Goal: Information Seeking & Learning: Find specific fact

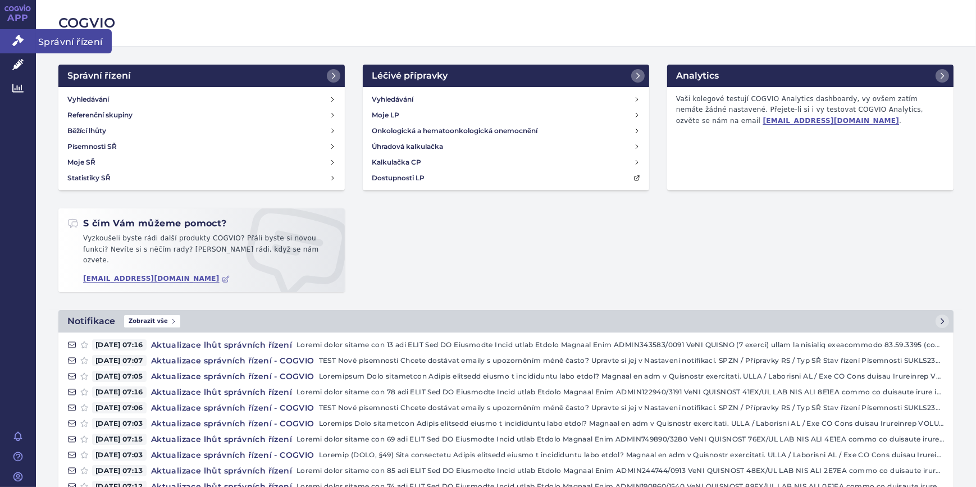
click at [6, 48] on link "Správní řízení" at bounding box center [18, 41] width 36 height 24
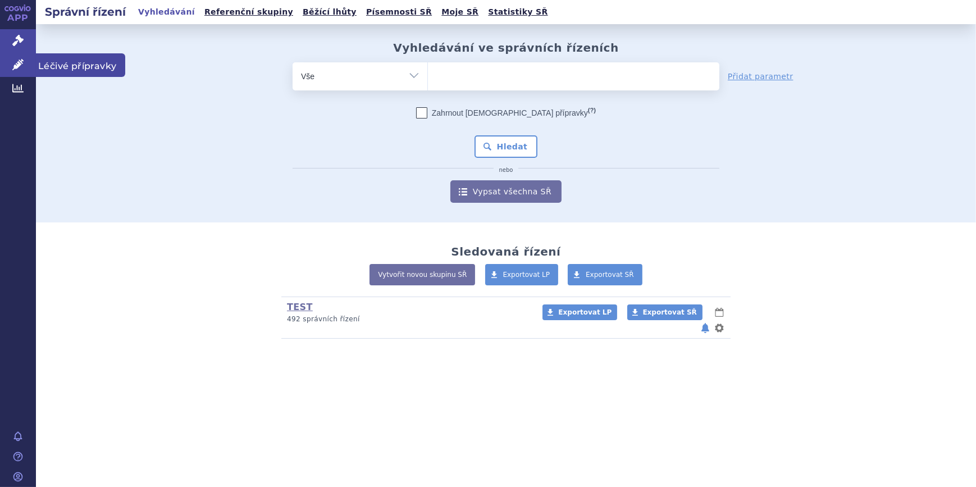
click at [11, 69] on link "Léčivé přípravky" at bounding box center [18, 65] width 36 height 24
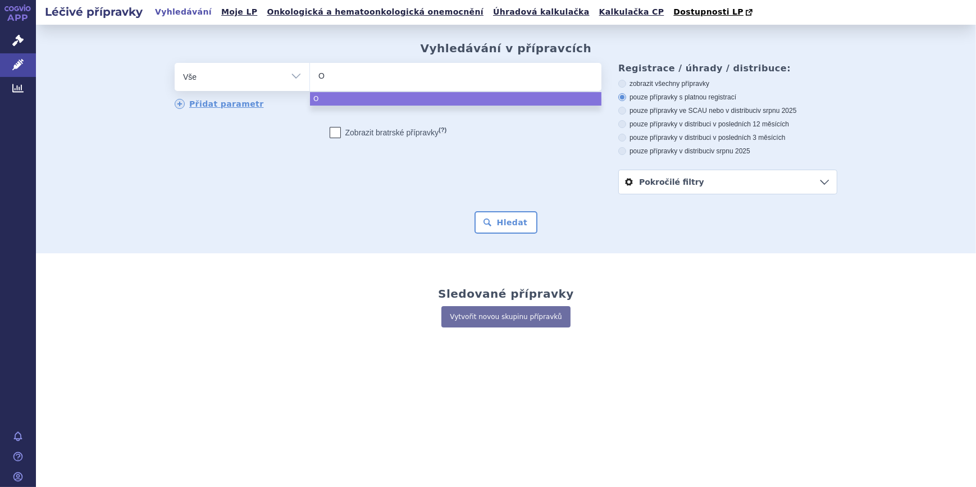
type input "OP"
type input "OPD"
type input "OPDIVO"
select select "OPDIVO"
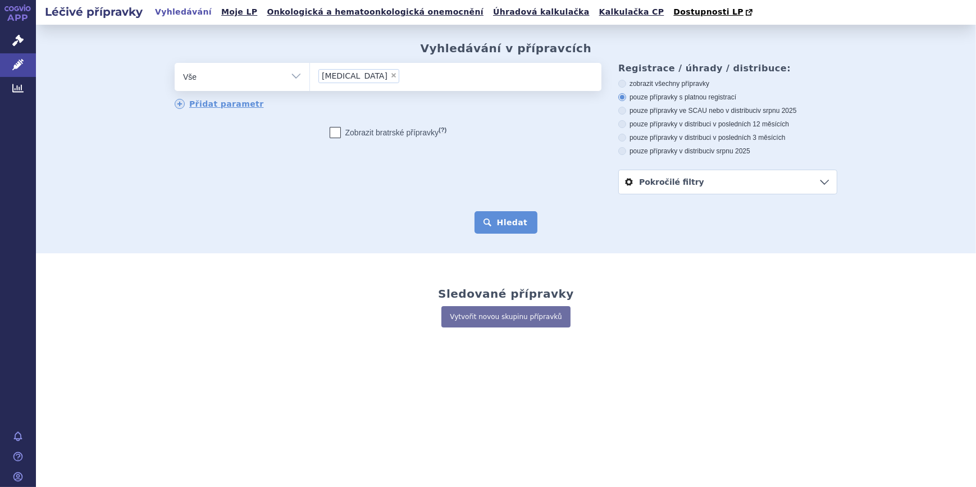
click at [499, 220] on button "Hledat" at bounding box center [505, 222] width 63 height 22
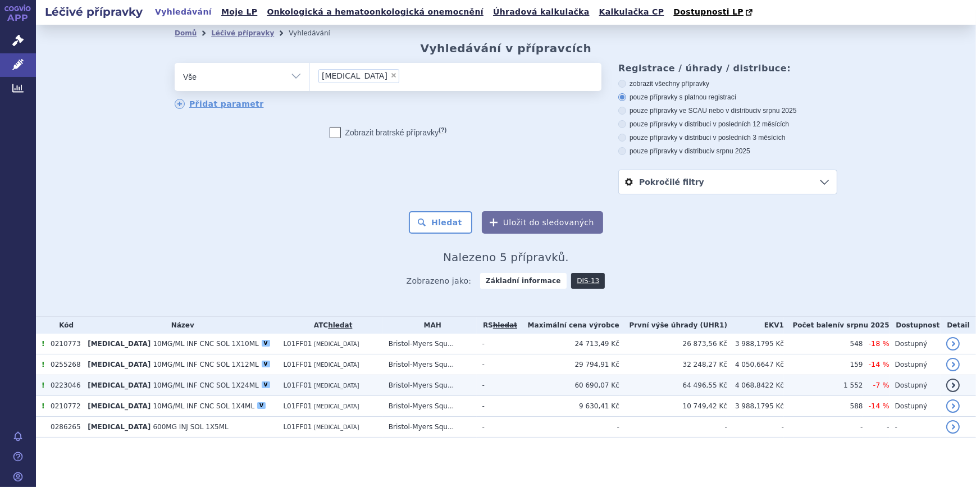
click at [250, 394] on td "OPDIVO 10MG/ML INF CNC SOL 1X24ML V" at bounding box center [179, 385] width 195 height 21
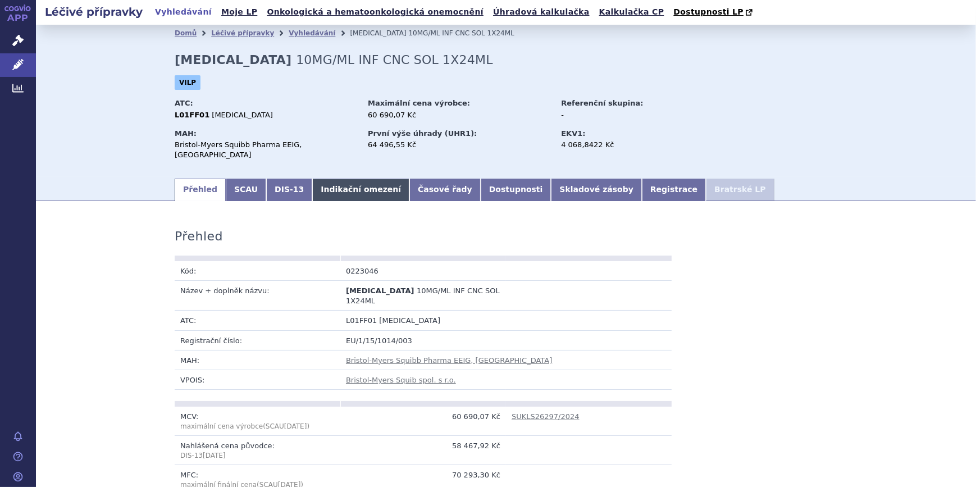
click at [312, 179] on link "Indikační omezení" at bounding box center [360, 190] width 97 height 22
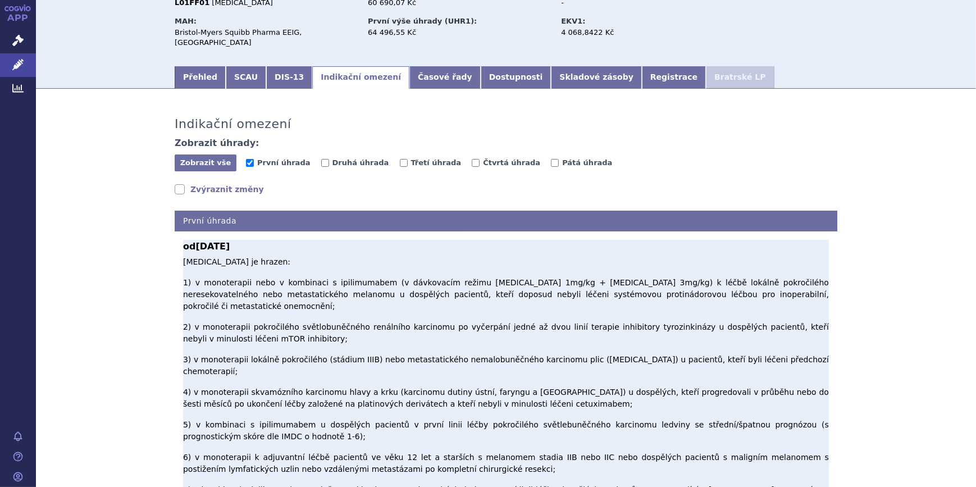
scroll to position [170, 0]
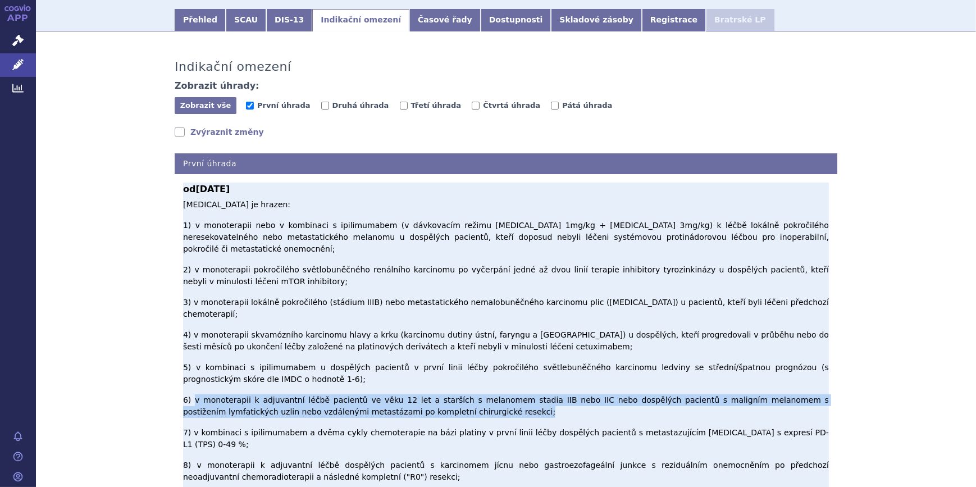
drag, startPoint x: 189, startPoint y: 314, endPoint x: 405, endPoint y: 327, distance: 216.5
copy p "v monoterapii k adjuvantní léčbě pacientů ve věku 12 let a starších s melanomem…"
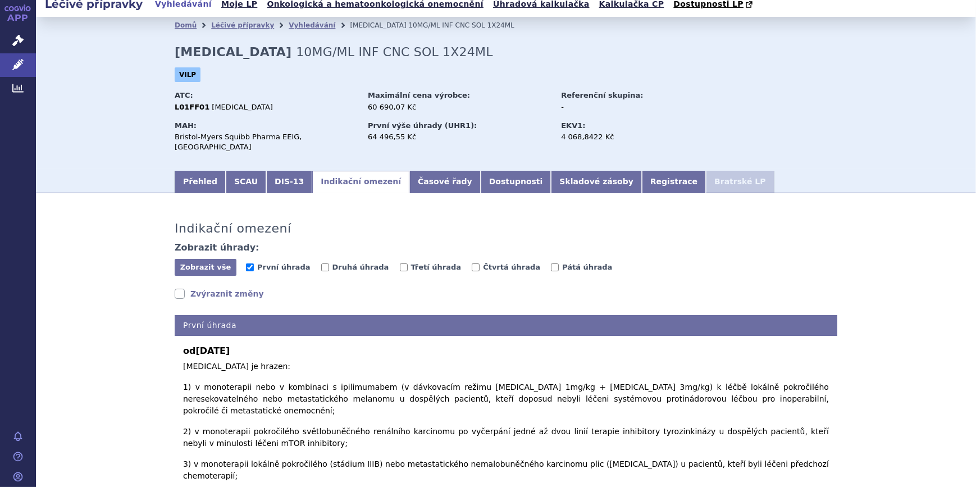
scroll to position [0, 0]
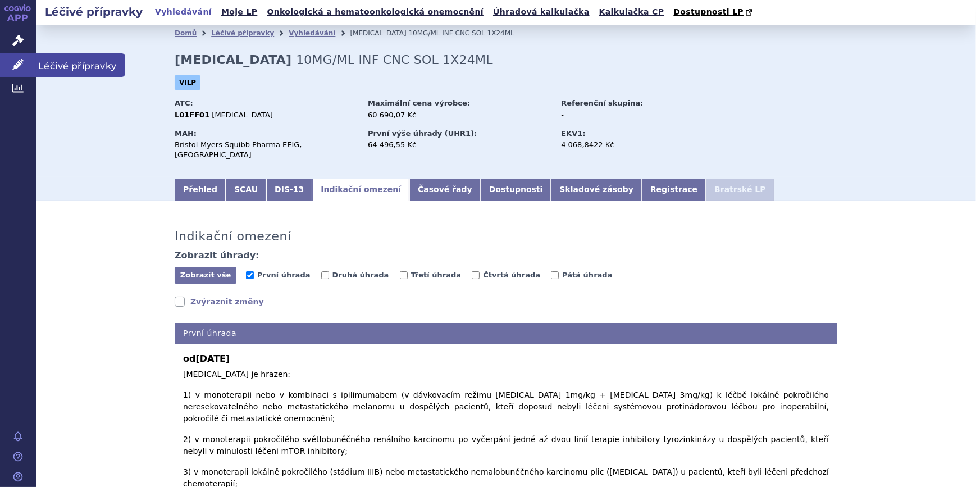
click at [7, 70] on link "Léčivé přípravky" at bounding box center [18, 65] width 36 height 24
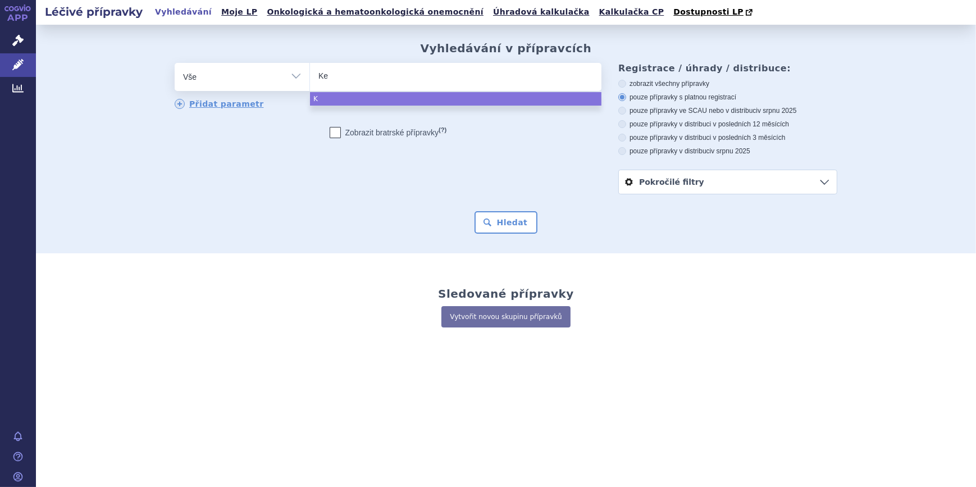
type input "Key"
type input "Keyt"
type input "Keytr"
type input "Keytrud"
type input "[MEDICAL_DATA]"
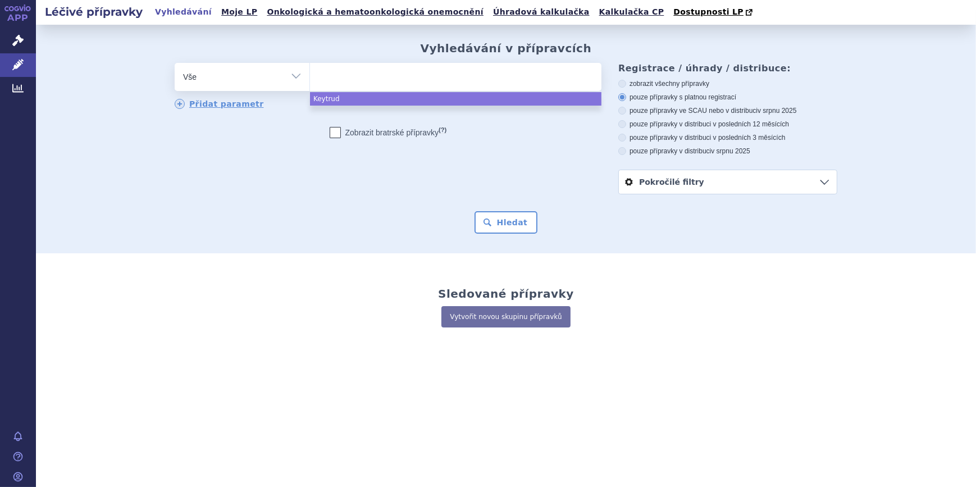
select select "Keytruda"
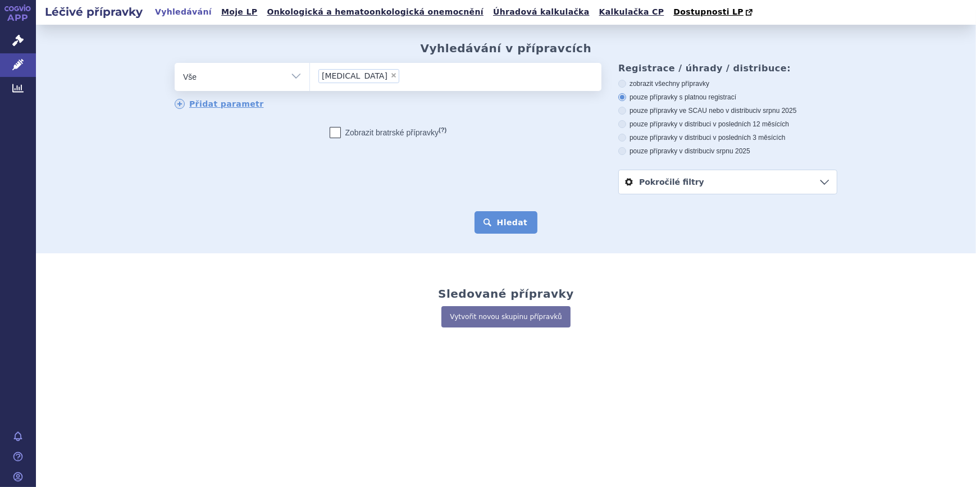
click at [523, 219] on button "Hledat" at bounding box center [505, 222] width 63 height 22
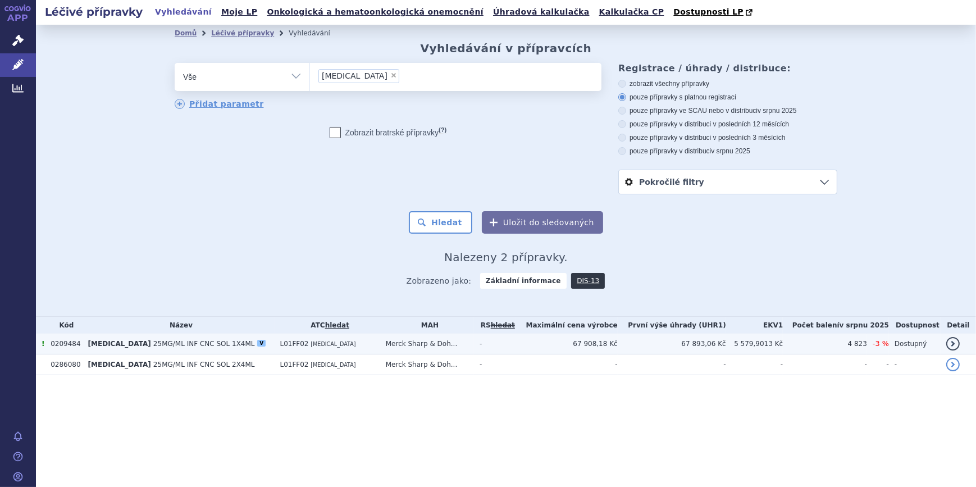
drag, startPoint x: 0, startPoint y: 0, endPoint x: 161, endPoint y: 346, distance: 381.5
click at [161, 346] on span "25MG/ML INF CNC SOL 1X4ML" at bounding box center [204, 344] width 102 height 8
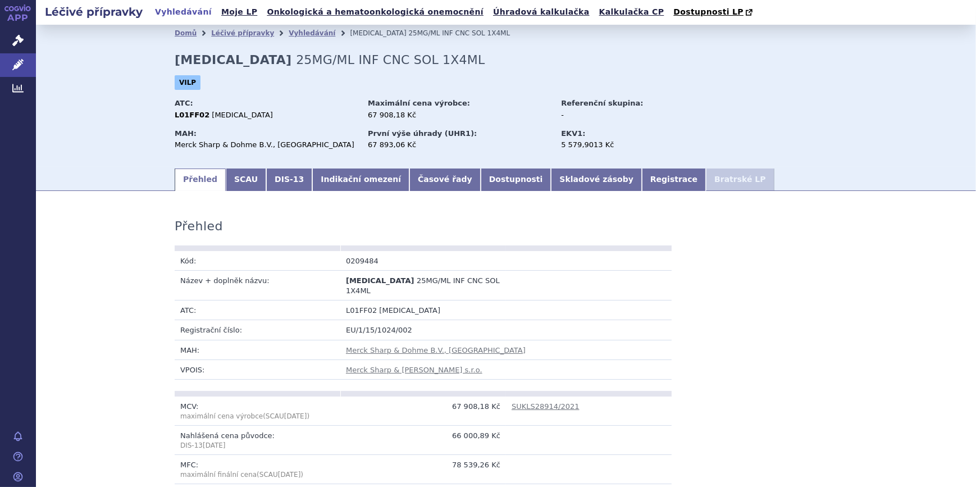
click at [345, 176] on link "Indikační omezení" at bounding box center [360, 179] width 97 height 22
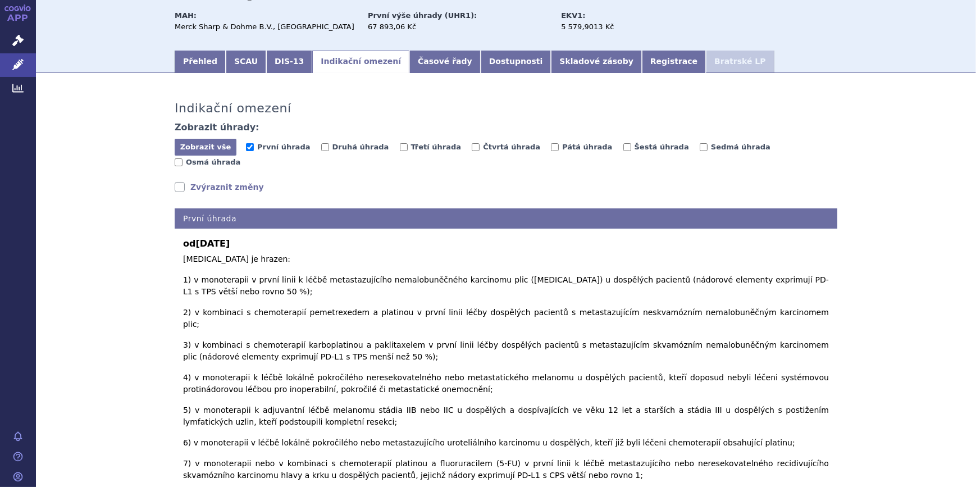
scroll to position [170, 0]
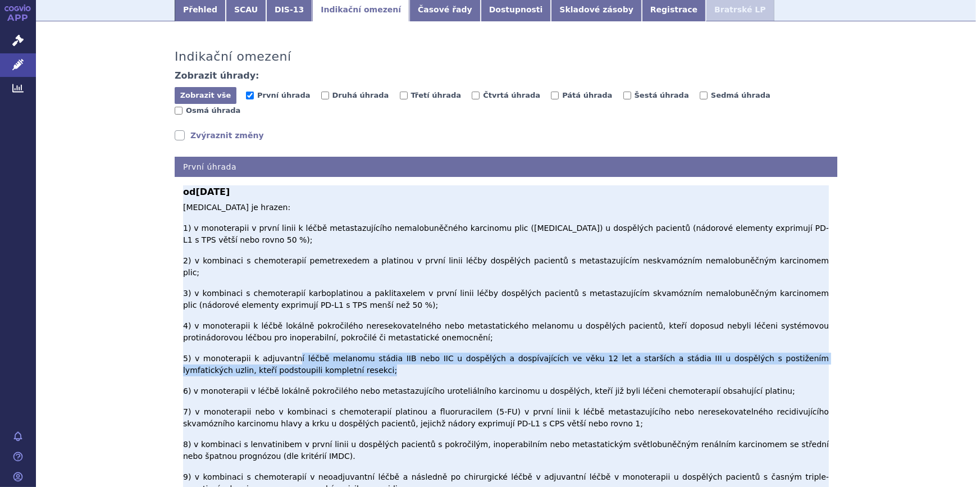
drag, startPoint x: 283, startPoint y: 281, endPoint x: 349, endPoint y: 291, distance: 66.5
